Goal: Transaction & Acquisition: Purchase product/service

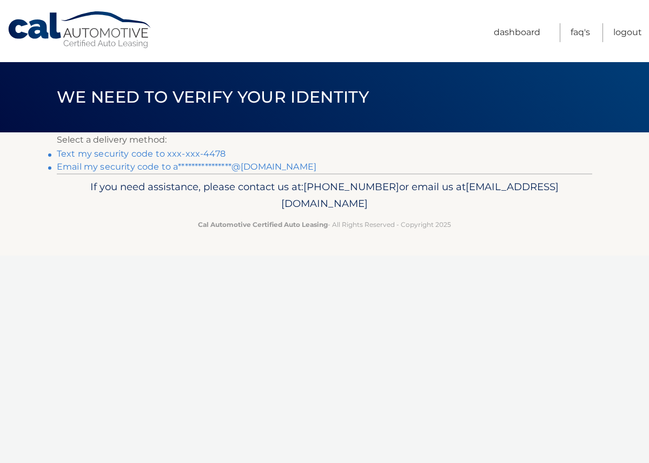
click at [144, 156] on link "Text my security code to xxx-xxx-4478" at bounding box center [141, 154] width 169 height 10
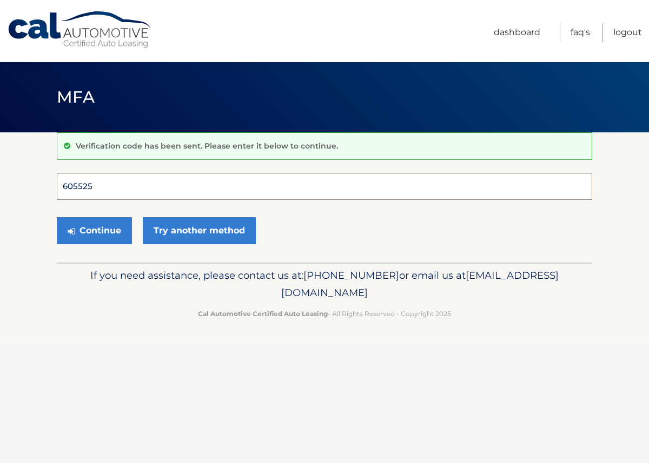
type input "605525"
click at [94, 230] on button "Continue" at bounding box center [94, 230] width 75 height 27
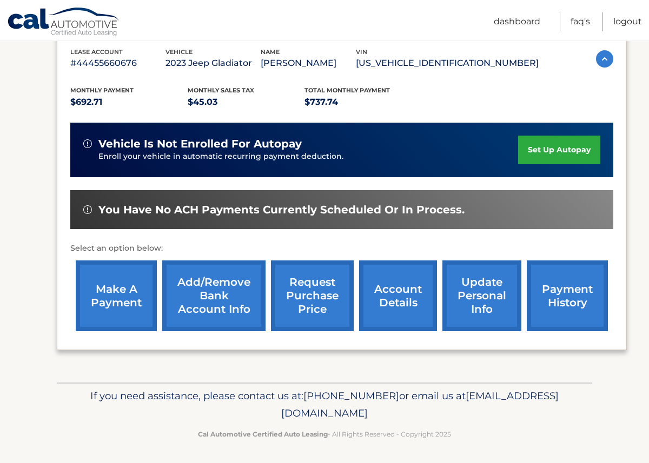
scroll to position [189, 0]
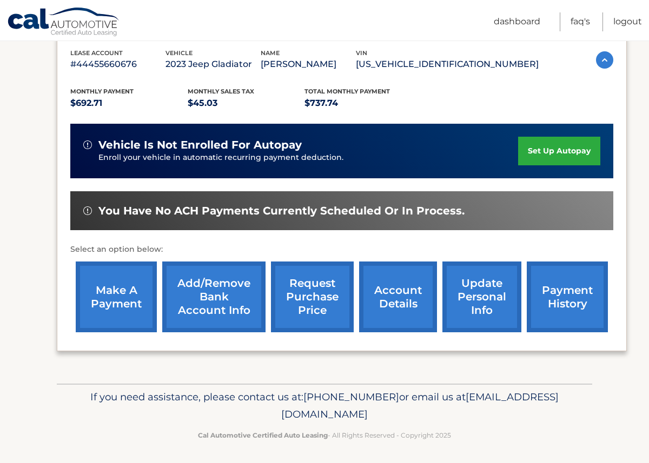
click at [129, 293] on link "make a payment" at bounding box center [116, 297] width 81 height 71
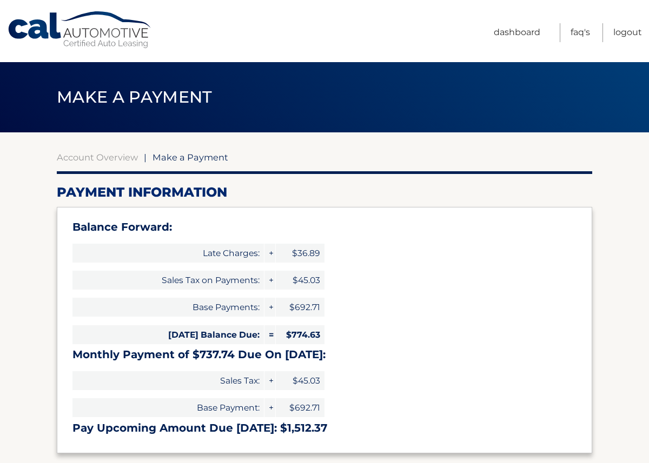
select select "YmM0NmI4YjAtOGM4YS00YzA0LTg3YmMtYTdiZjhkZjBlNDEx"
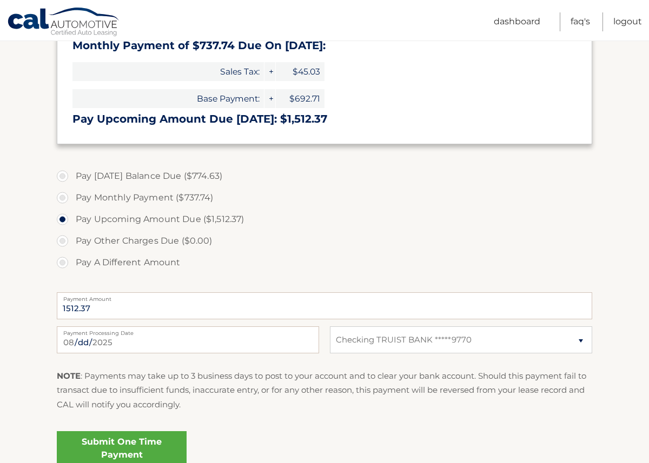
scroll to position [312, 0]
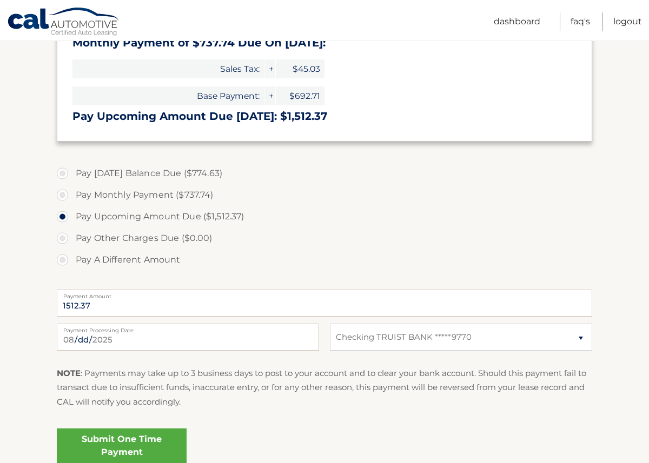
click at [63, 172] on label "Pay Today's Balance Due ($774.63)" at bounding box center [324, 174] width 535 height 22
click at [63, 172] on input "Pay Today's Balance Due ($774.63)" at bounding box center [66, 171] width 11 height 17
radio input "true"
type input "774.63"
click at [109, 452] on link "Submit One Time Payment" at bounding box center [122, 446] width 130 height 35
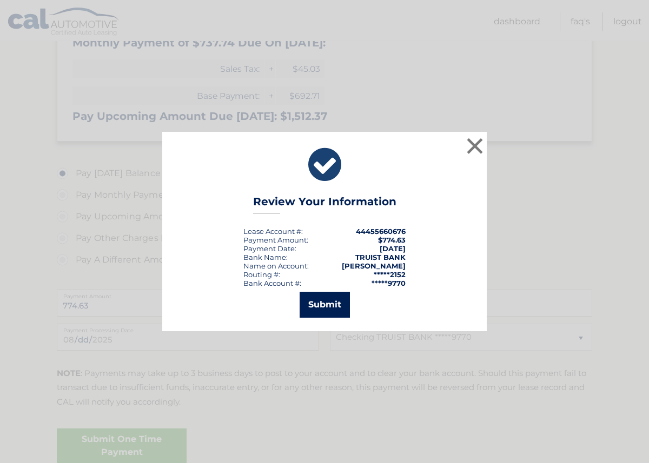
click at [329, 304] on button "Submit" at bounding box center [324, 305] width 50 height 26
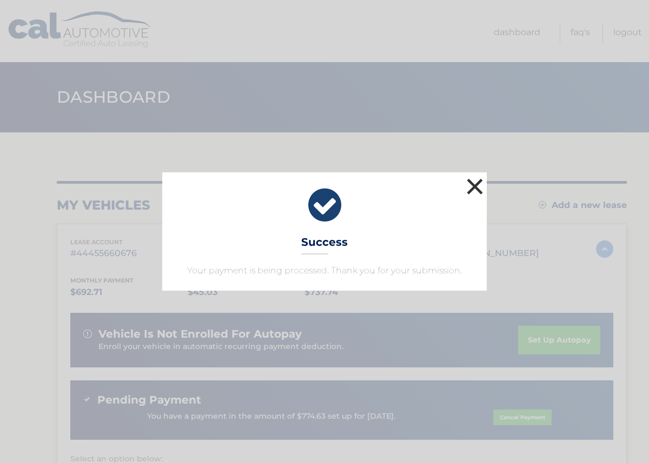
click at [474, 188] on button "×" at bounding box center [475, 187] width 22 height 22
